Goal: Information Seeking & Learning: Learn about a topic

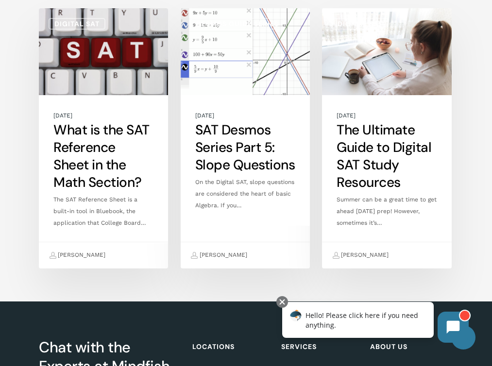
scroll to position [3477, 0]
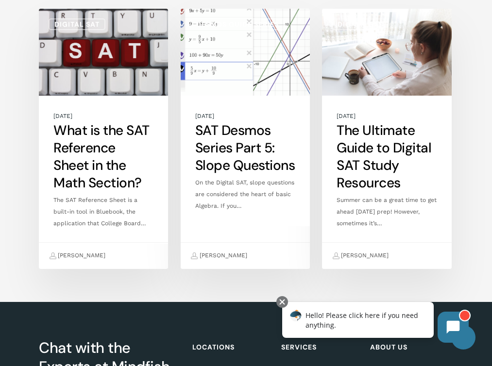
click at [243, 166] on link "SAT Desmos Series Part 5: Slope Questions" at bounding box center [245, 139] width 129 height 260
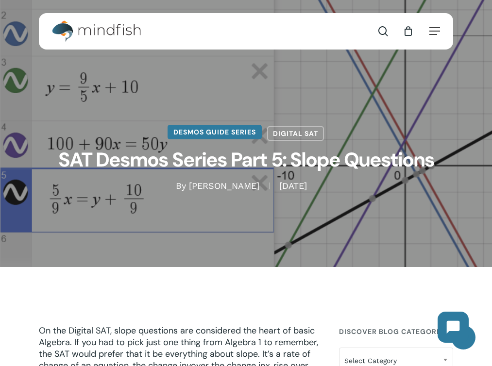
click at [244, 132] on link "Desmos Guide Series" at bounding box center [214, 132] width 94 height 15
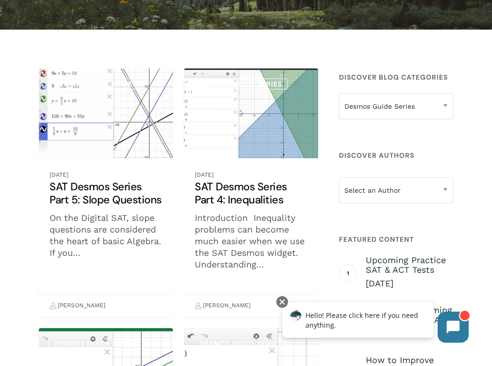
scroll to position [134, 0]
